Goal: Find specific page/section: Find specific page/section

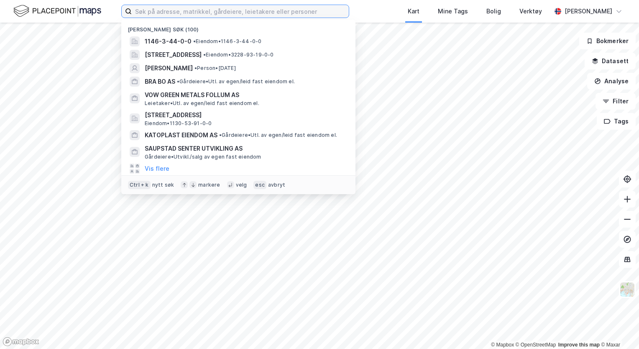
click at [313, 13] on input at bounding box center [240, 11] width 217 height 13
type input "gjønnes eiendom as"
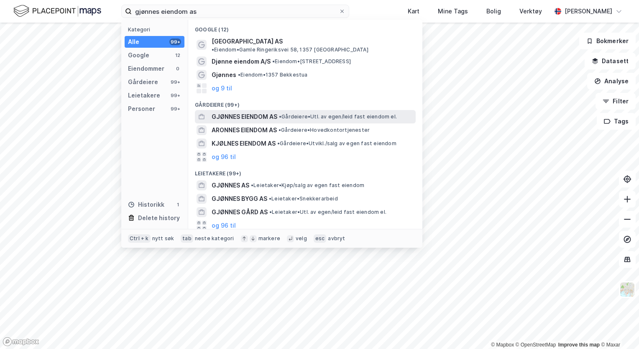
click at [262, 112] on span "GJØNNES EIENDOM AS" at bounding box center [244, 117] width 66 height 10
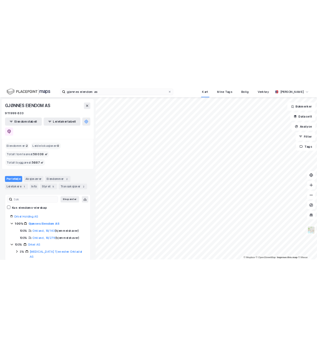
scroll to position [15, 0]
